Goal: Task Accomplishment & Management: Complete application form

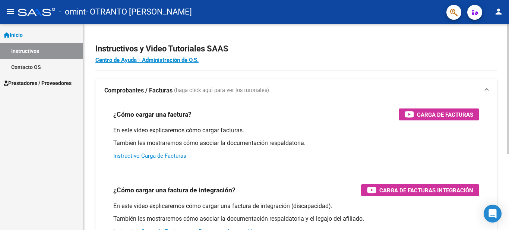
click at [173, 158] on link "Instructivo Carga de Facturas" at bounding box center [149, 155] width 73 height 7
click at [130, 153] on link "Instructivo Carga de Facturas" at bounding box center [149, 155] width 73 height 7
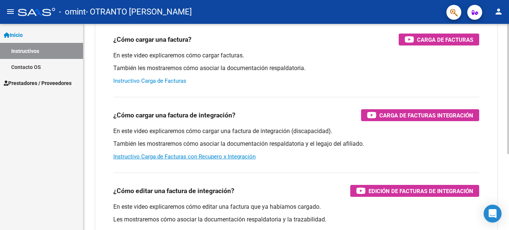
scroll to position [30, 0]
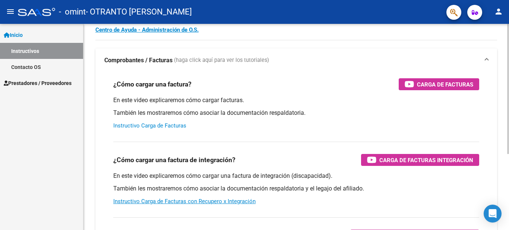
click at [509, 89] on div at bounding box center [508, 108] width 2 height 130
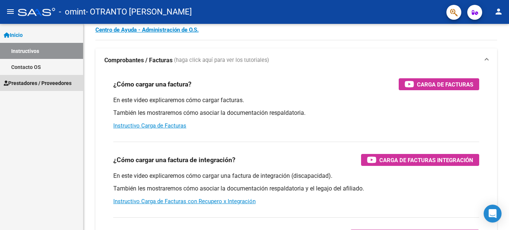
click at [26, 88] on link "Prestadores / Proveedores" at bounding box center [41, 83] width 83 height 16
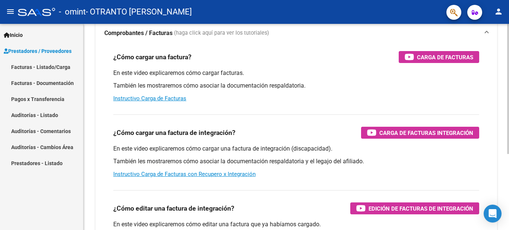
scroll to position [69, 0]
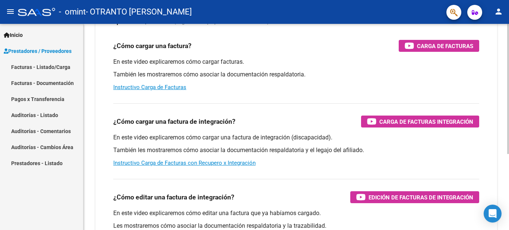
click at [509, 84] on div at bounding box center [508, 132] width 2 height 130
click at [499, 88] on div "Instructivos y Video Tutoriales SAAS Centro de Ayuda - Administración de O.S. C…" at bounding box center [297, 118] width 426 height 327
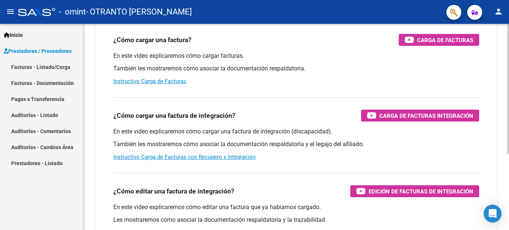
scroll to position [111, 0]
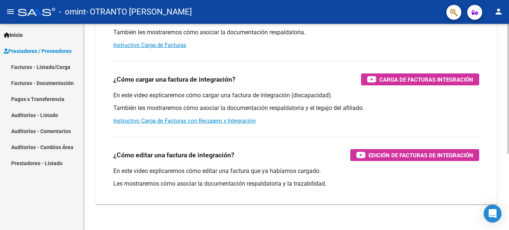
click at [509, 121] on div at bounding box center [508, 159] width 2 height 130
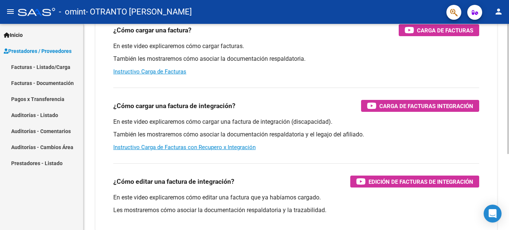
click at [509, 116] on div at bounding box center [508, 142] width 2 height 130
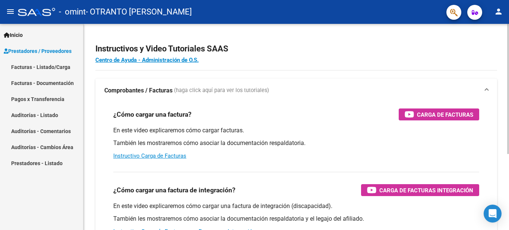
click at [509, 32] on div at bounding box center [508, 127] width 2 height 206
click at [139, 96] on mat-expansion-panel-header "Comprobantes / Facturas (haga click aquí para ver los tutoriales)" at bounding box center [296, 91] width 402 height 24
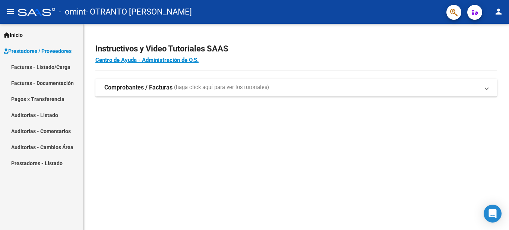
click at [139, 96] on mat-expansion-panel-header "Comprobantes / Facturas (haga click aquí para ver los tutoriales)" at bounding box center [296, 88] width 402 height 18
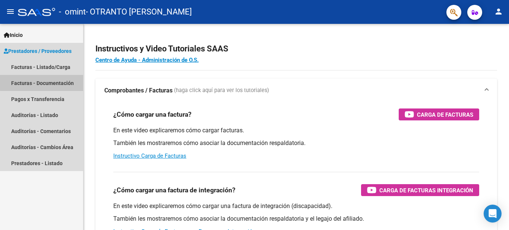
click at [52, 78] on link "Facturas - Documentación" at bounding box center [41, 83] width 83 height 16
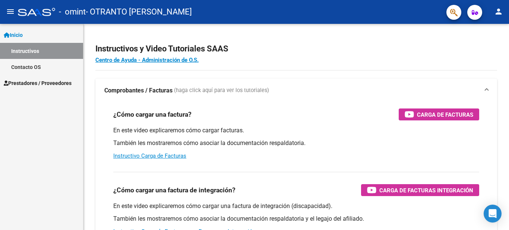
click at [496, 13] on mat-icon "person" at bounding box center [498, 11] width 9 height 9
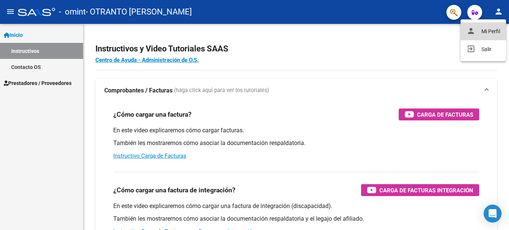
click at [490, 31] on button "person Mi Perfil" at bounding box center [483, 31] width 45 height 18
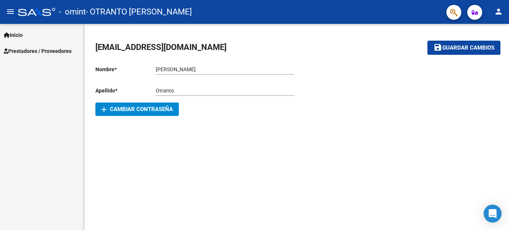
click at [42, 56] on link "Prestadores / Proveedores" at bounding box center [41, 51] width 83 height 16
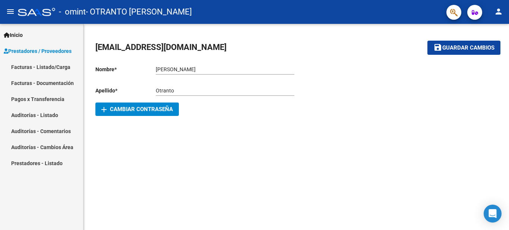
click at [43, 66] on link "Facturas - Listado/Carga" at bounding box center [41, 67] width 83 height 16
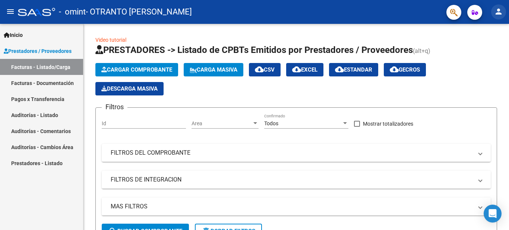
click at [500, 7] on mat-icon "person" at bounding box center [498, 11] width 9 height 9
click at [29, 80] on div at bounding box center [254, 115] width 509 height 230
click at [29, 85] on link "Facturas - Documentación" at bounding box center [41, 83] width 83 height 16
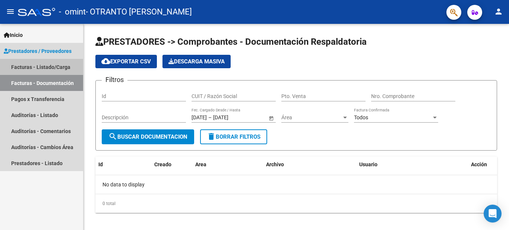
click at [29, 67] on link "Facturas - Listado/Carga" at bounding box center [41, 67] width 83 height 16
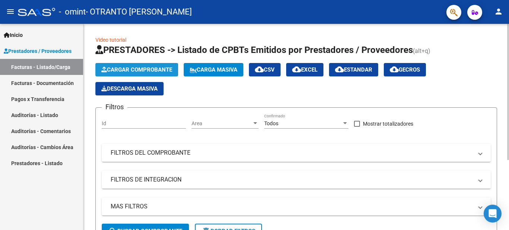
click at [142, 68] on span "Cargar Comprobante" at bounding box center [136, 69] width 71 height 7
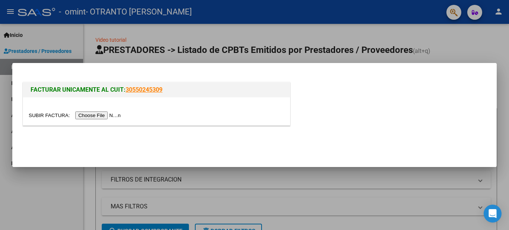
click at [111, 114] on input "file" at bounding box center [76, 115] width 94 height 8
click at [444, 37] on div at bounding box center [254, 115] width 509 height 230
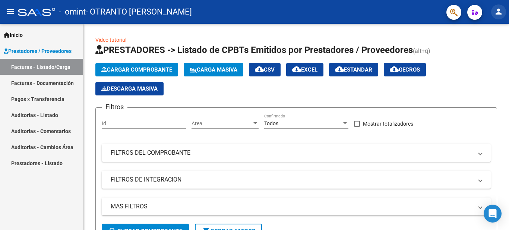
click at [502, 11] on mat-icon "person" at bounding box center [498, 11] width 9 height 9
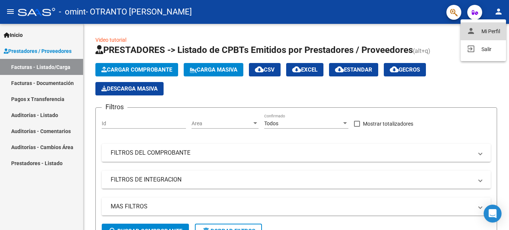
click at [496, 29] on button "person Mi Perfil" at bounding box center [483, 31] width 45 height 18
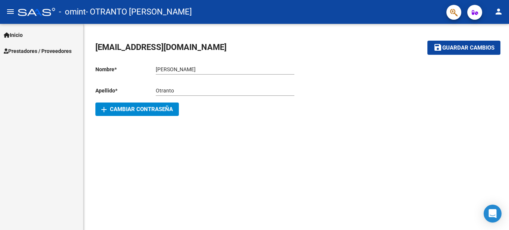
click at [172, 105] on button "add Cambiar Contraseña" at bounding box center [137, 109] width 84 height 13
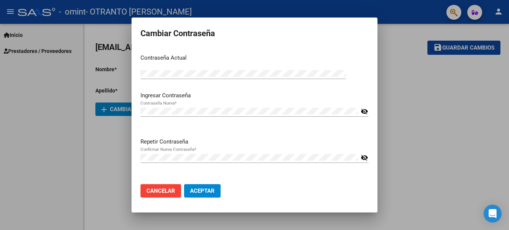
click at [363, 158] on mat-icon "visibility_off" at bounding box center [364, 157] width 7 height 9
click at [367, 114] on mat-icon "visibility_off" at bounding box center [364, 111] width 7 height 9
click at [203, 188] on span "Aceptar" at bounding box center [202, 191] width 25 height 7
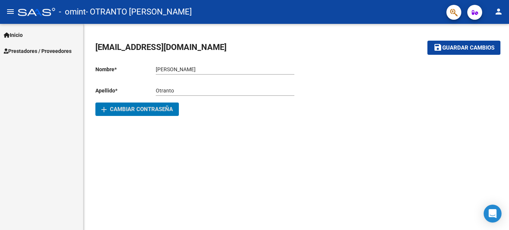
click at [14, 32] on span "Inicio" at bounding box center [13, 35] width 19 height 8
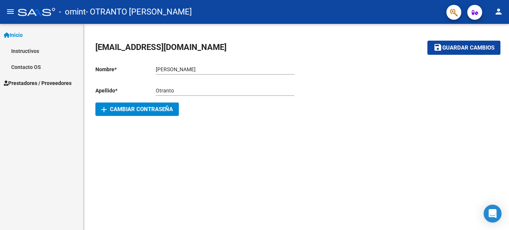
click at [502, 6] on button "person" at bounding box center [498, 11] width 15 height 15
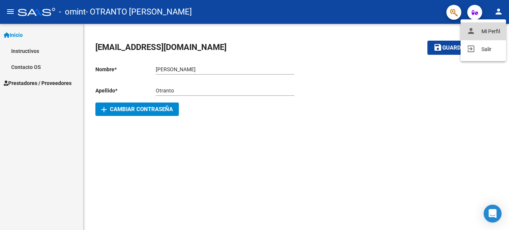
click at [480, 35] on button "person Mi Perfil" at bounding box center [483, 31] width 45 height 18
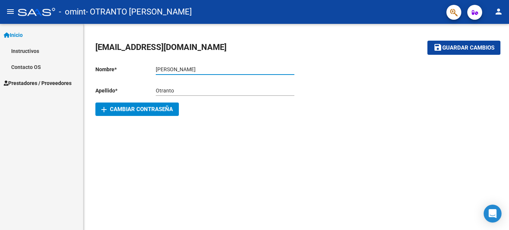
click at [195, 72] on input "[PERSON_NAME]" at bounding box center [225, 69] width 139 height 6
click at [38, 70] on link "Contacto OS" at bounding box center [41, 67] width 83 height 16
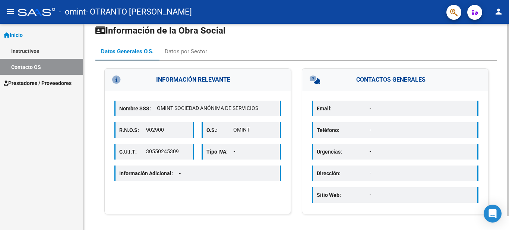
scroll to position [5, 0]
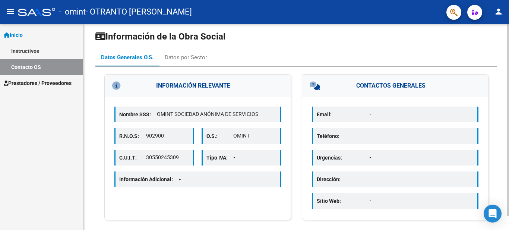
click at [509, 92] on div at bounding box center [508, 125] width 2 height 192
click at [42, 88] on link "Prestadores / Proveedores" at bounding box center [41, 83] width 83 height 16
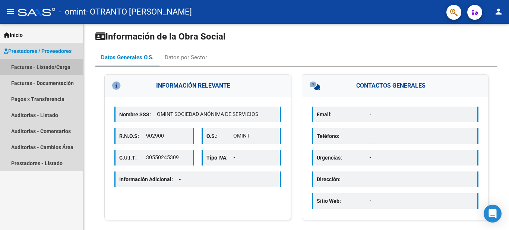
click at [57, 70] on link "Facturas - Listado/Carga" at bounding box center [41, 67] width 83 height 16
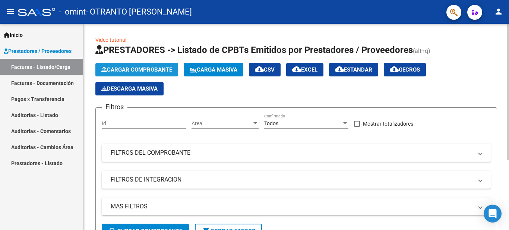
click at [154, 70] on span "Cargar Comprobante" at bounding box center [136, 69] width 71 height 7
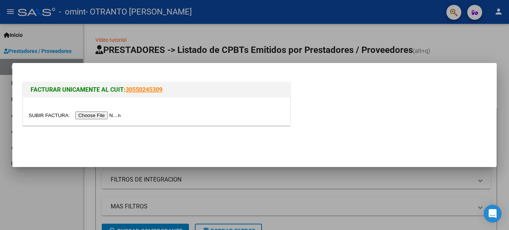
click at [227, 175] on div at bounding box center [254, 115] width 509 height 230
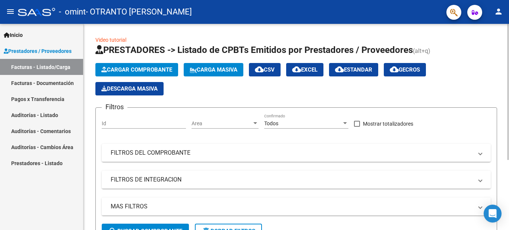
click at [146, 66] on span "Cargar Comprobante" at bounding box center [136, 69] width 71 height 7
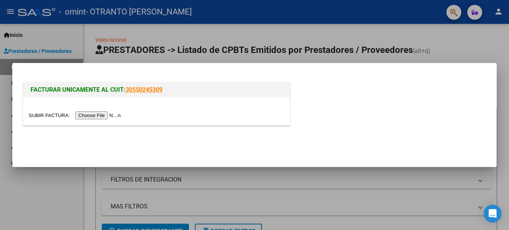
click at [111, 115] on input "file" at bounding box center [76, 115] width 94 height 8
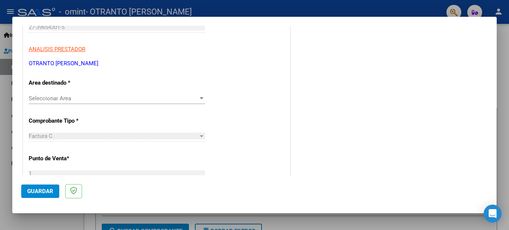
scroll to position [116, 0]
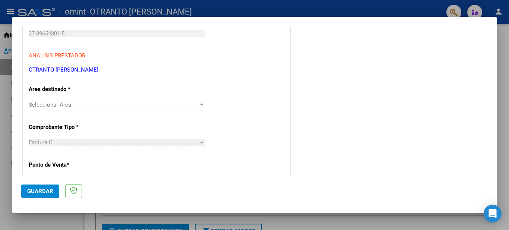
click at [82, 101] on span "Seleccionar Area" at bounding box center [114, 104] width 170 height 7
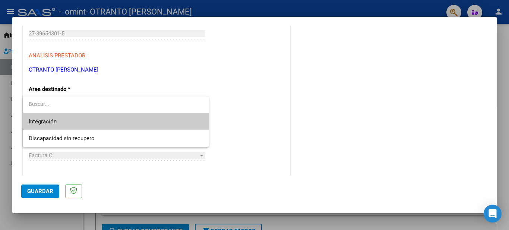
click at [89, 125] on span "Integración" at bounding box center [116, 121] width 174 height 17
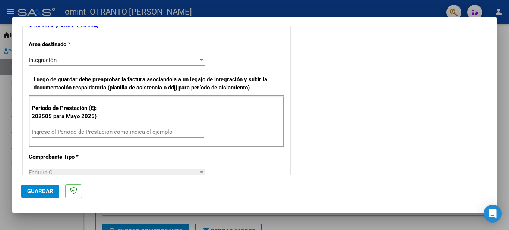
scroll to position [185, 0]
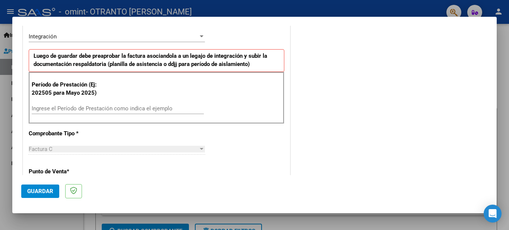
click at [181, 106] on input "Ingrese el Período de Prestación como indica el ejemplo" at bounding box center [118, 108] width 172 height 7
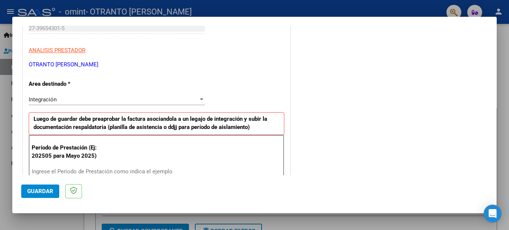
scroll to position [161, 0]
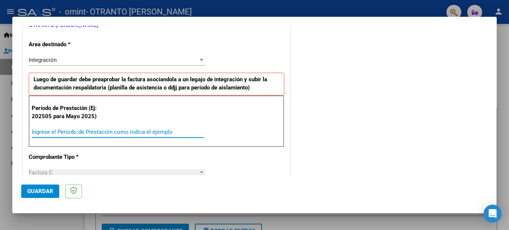
click at [126, 129] on input "Ingrese el Período de Prestación como indica el ejemplo" at bounding box center [118, 132] width 172 height 7
type input "202503"
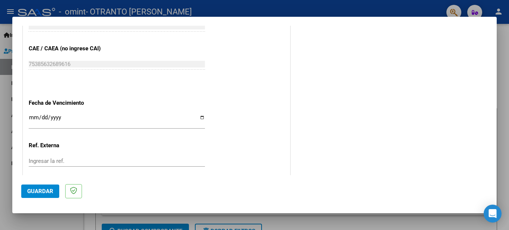
scroll to position [465, 0]
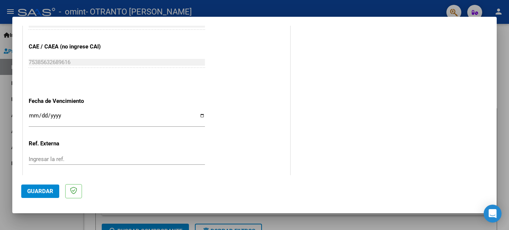
click at [198, 117] on input "Ingresar la fecha" at bounding box center [117, 119] width 176 height 12
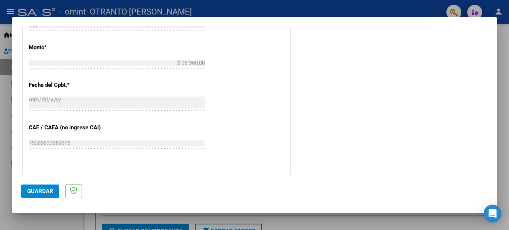
scroll to position [507, 0]
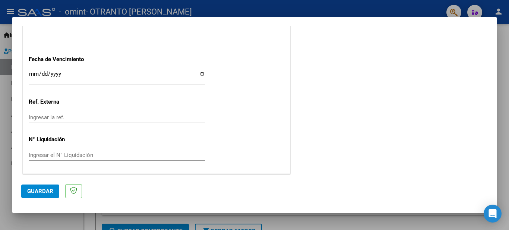
click at [199, 76] on input "Ingresar la fecha" at bounding box center [117, 77] width 176 height 12
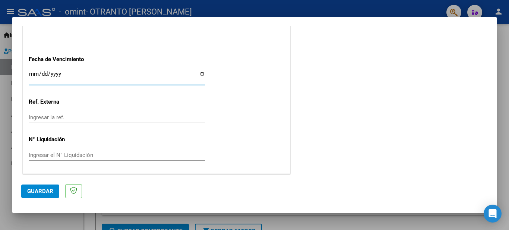
type input "[DATE]"
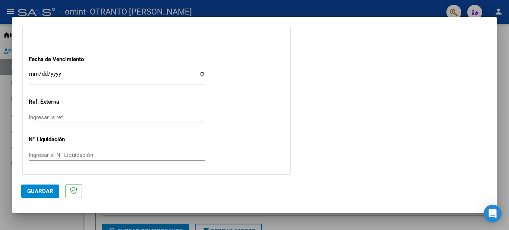
click at [73, 122] on div "Ingresar la ref." at bounding box center [117, 117] width 176 height 11
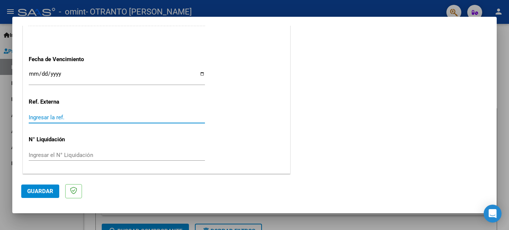
click at [78, 117] on input "Ingresar la ref." at bounding box center [117, 117] width 176 height 7
click at [45, 192] on span "Guardar" at bounding box center [40, 191] width 26 height 7
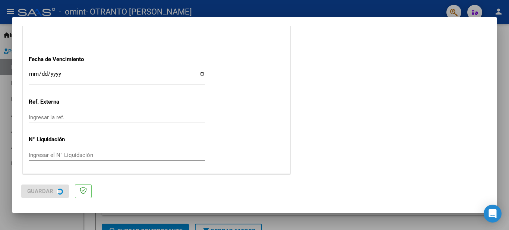
scroll to position [0, 0]
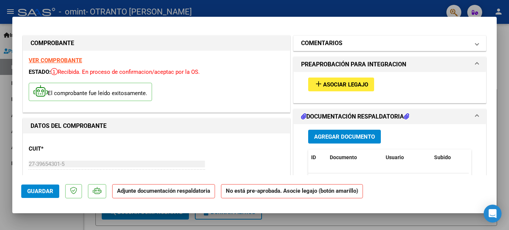
click at [466, 48] on span "COMENTARIOS" at bounding box center [388, 43] width 174 height 9
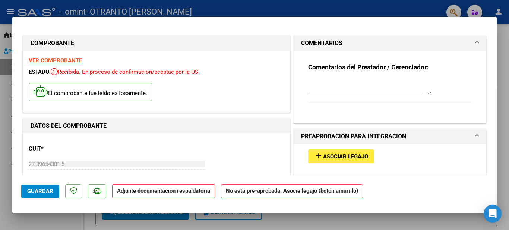
click at [466, 48] on span "COMENTARIOS" at bounding box center [388, 43] width 174 height 9
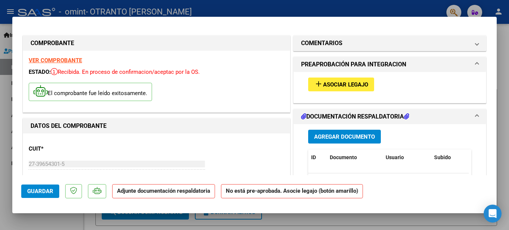
click at [335, 86] on span "Asociar Legajo" at bounding box center [345, 84] width 45 height 7
